Goal: Find specific page/section: Find specific page/section

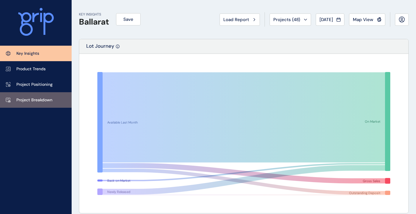
click at [27, 100] on p "Project Breakdown" at bounding box center [34, 100] width 36 height 6
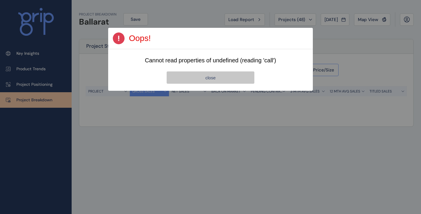
click at [206, 75] on button "close" at bounding box center [211, 77] width 88 height 12
click at [203, 77] on button "close" at bounding box center [210, 77] width 87 height 12
